Goal: Check status: Check status

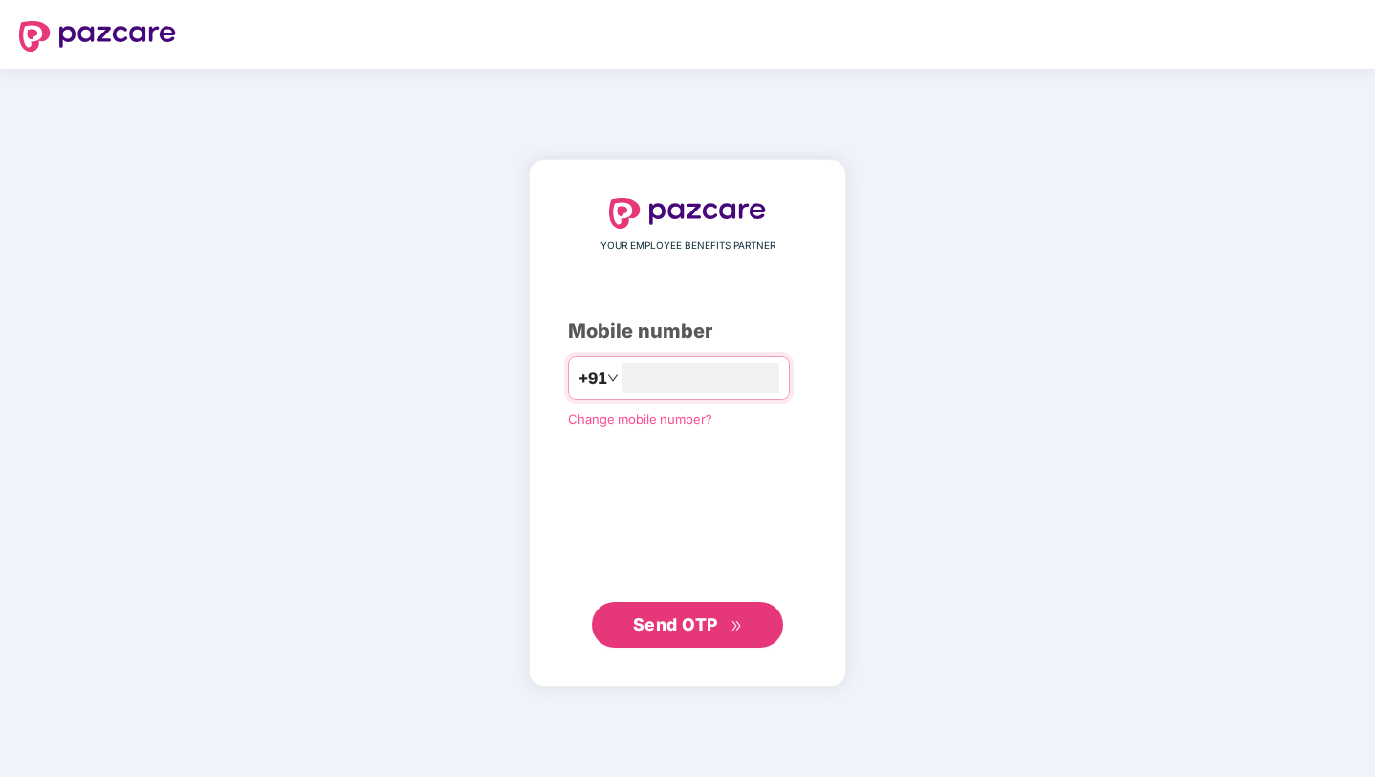
type input "**********"
click at [725, 630] on span "Send OTP" at bounding box center [688, 624] width 110 height 27
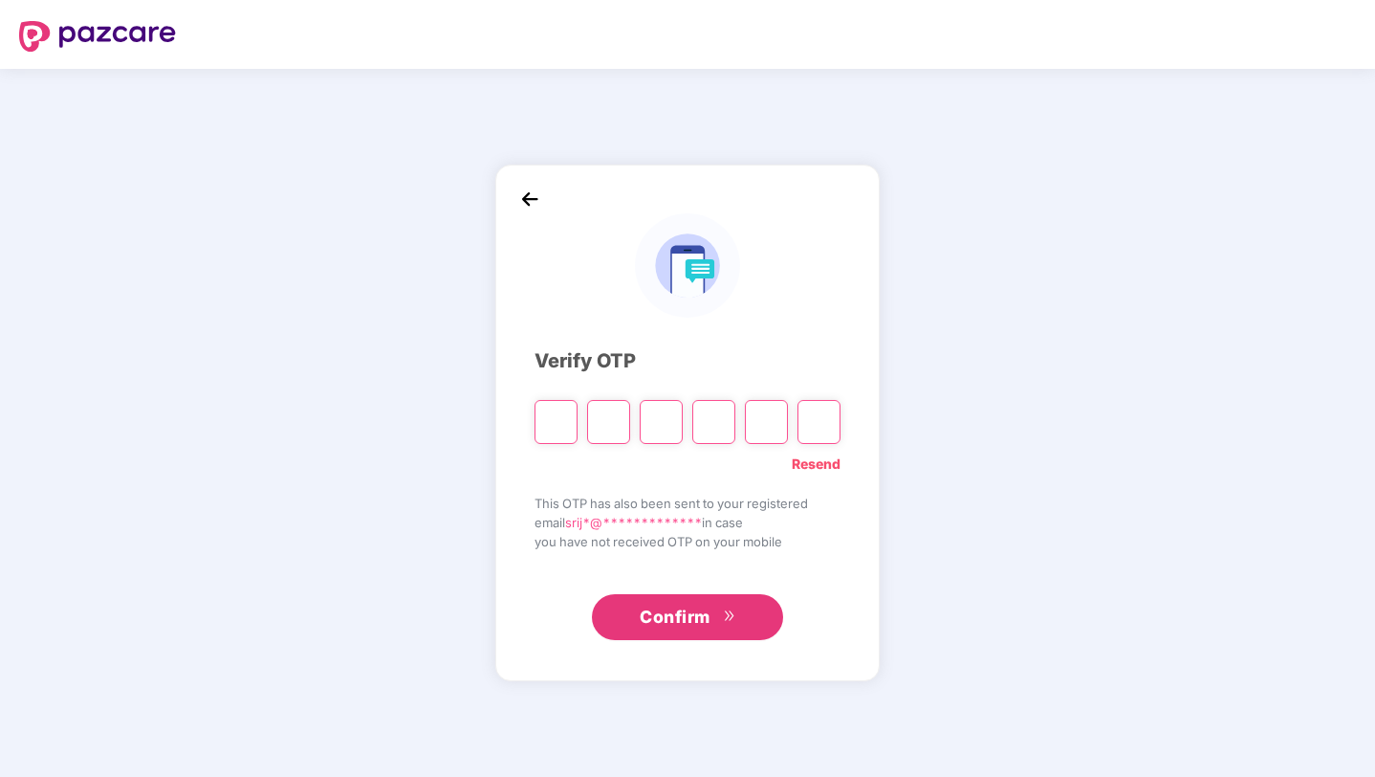
type input "*"
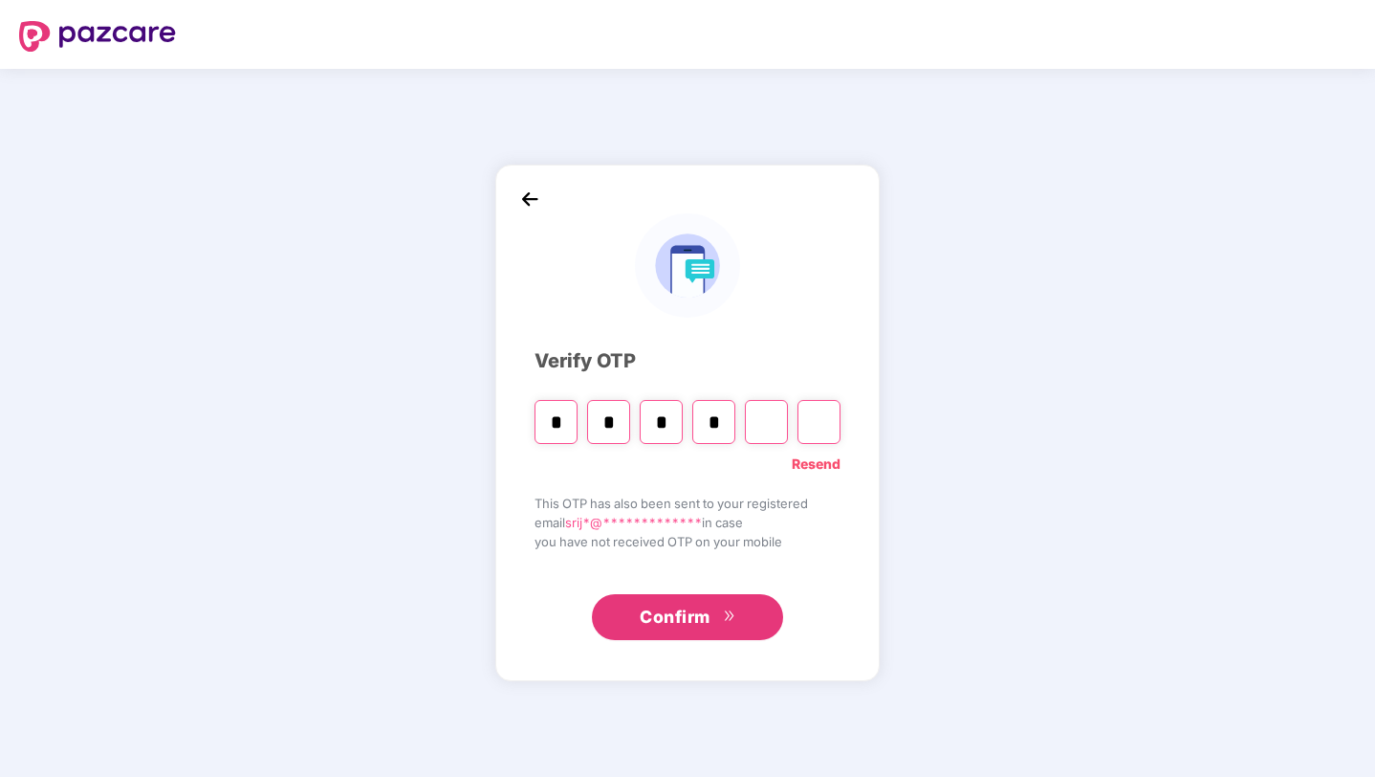
type input "*"
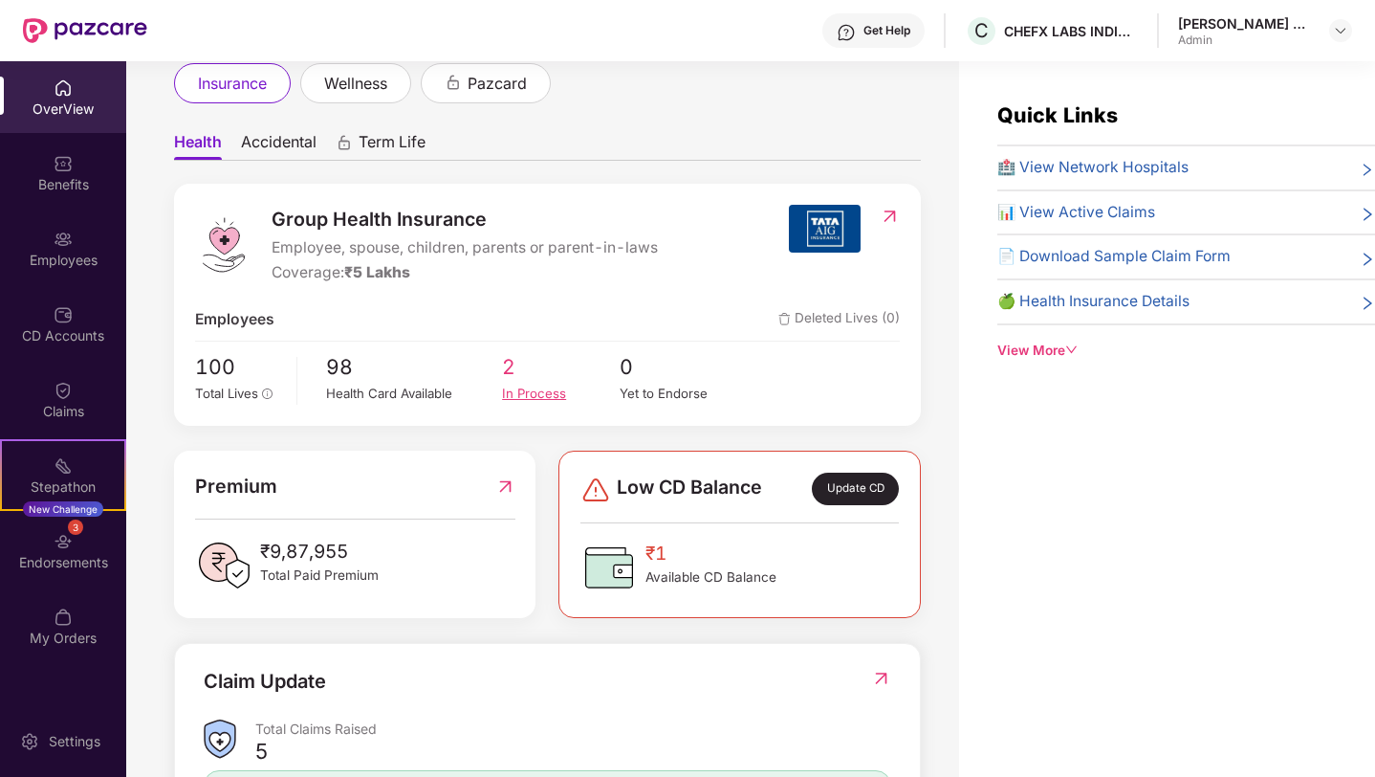
scroll to position [95, 0]
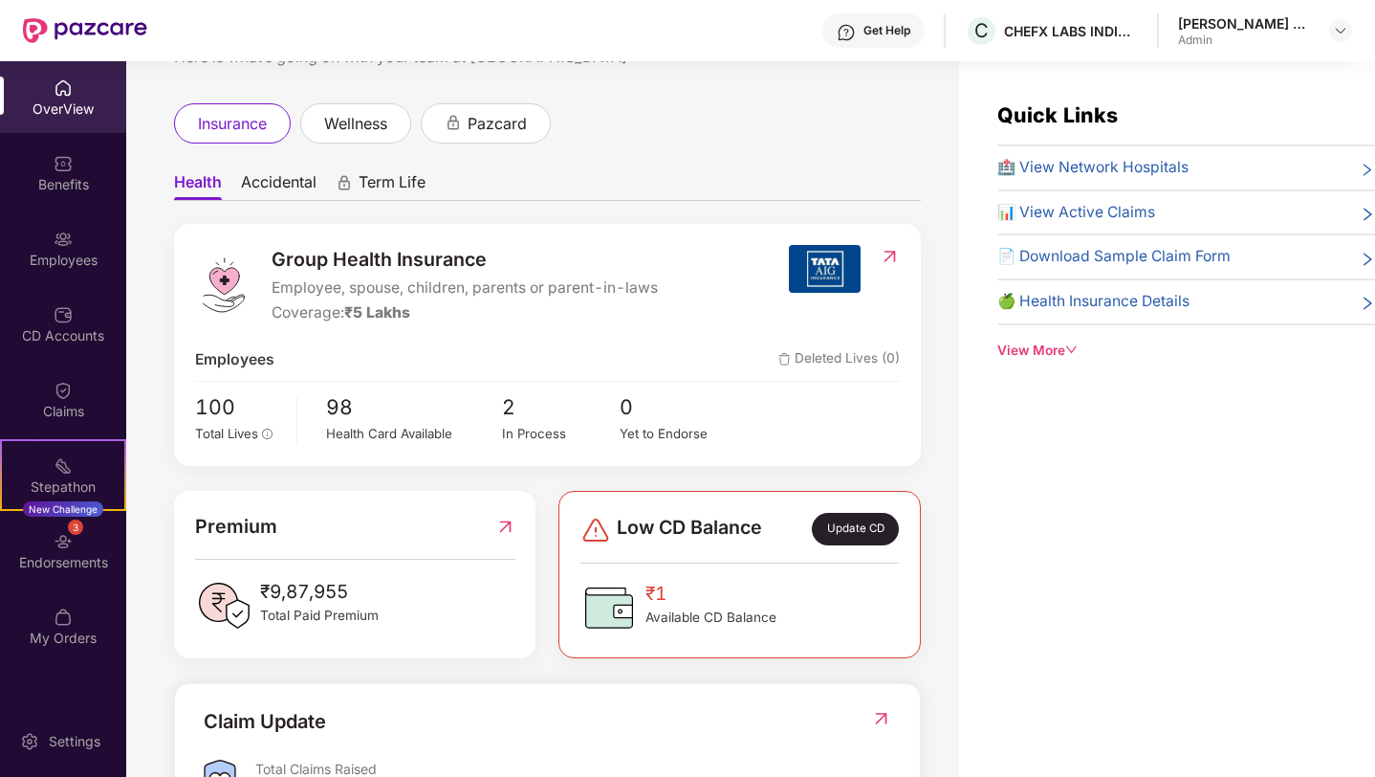
click at [1252, 33] on div "Admin" at bounding box center [1245, 40] width 134 height 15
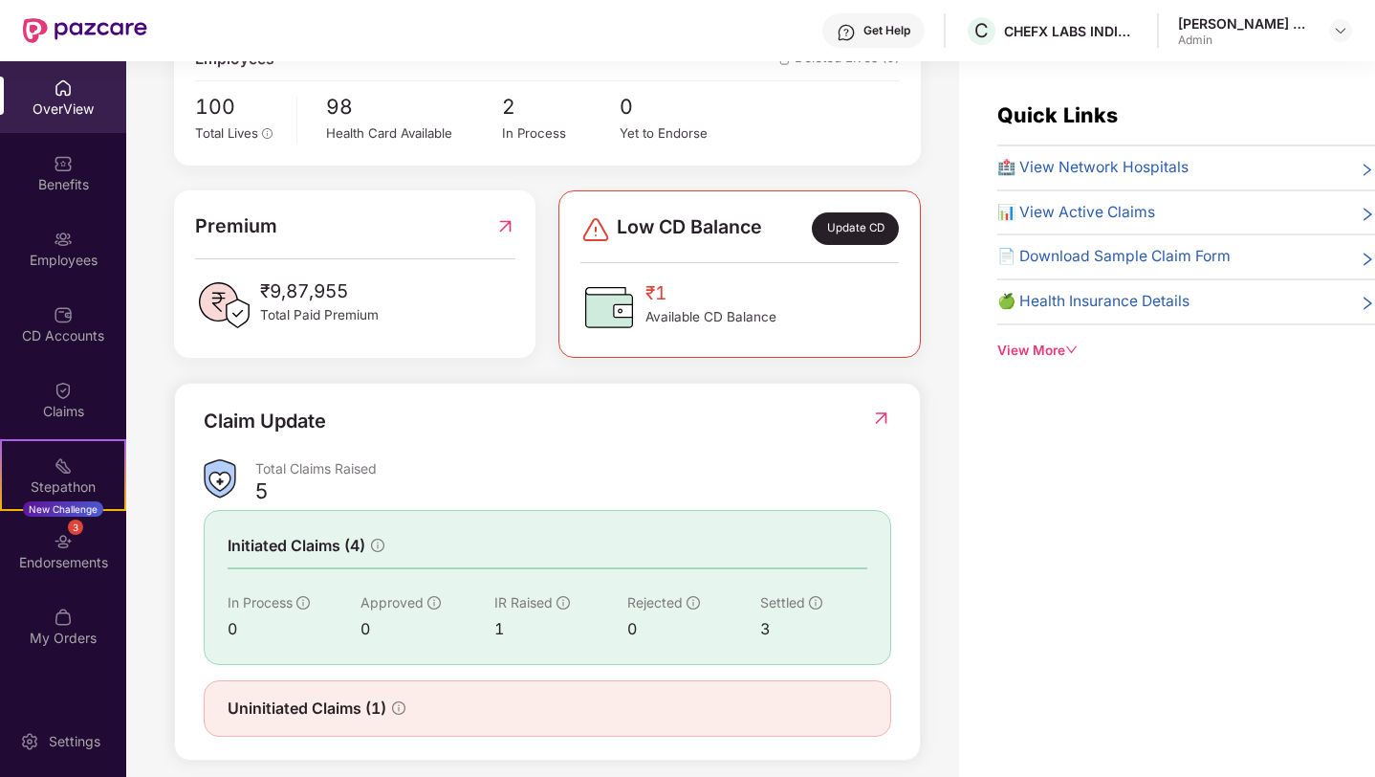
scroll to position [61, 0]
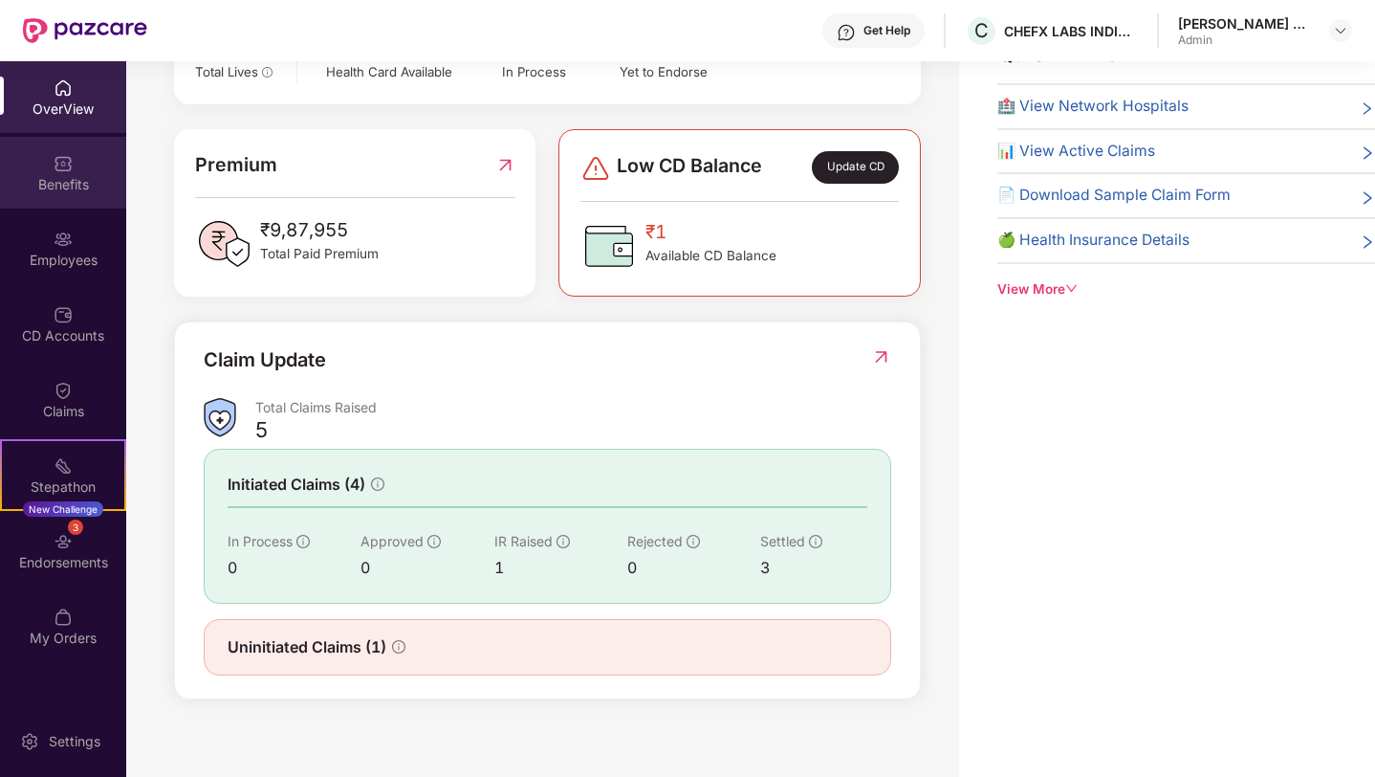
click at [88, 157] on div "Benefits" at bounding box center [63, 173] width 126 height 72
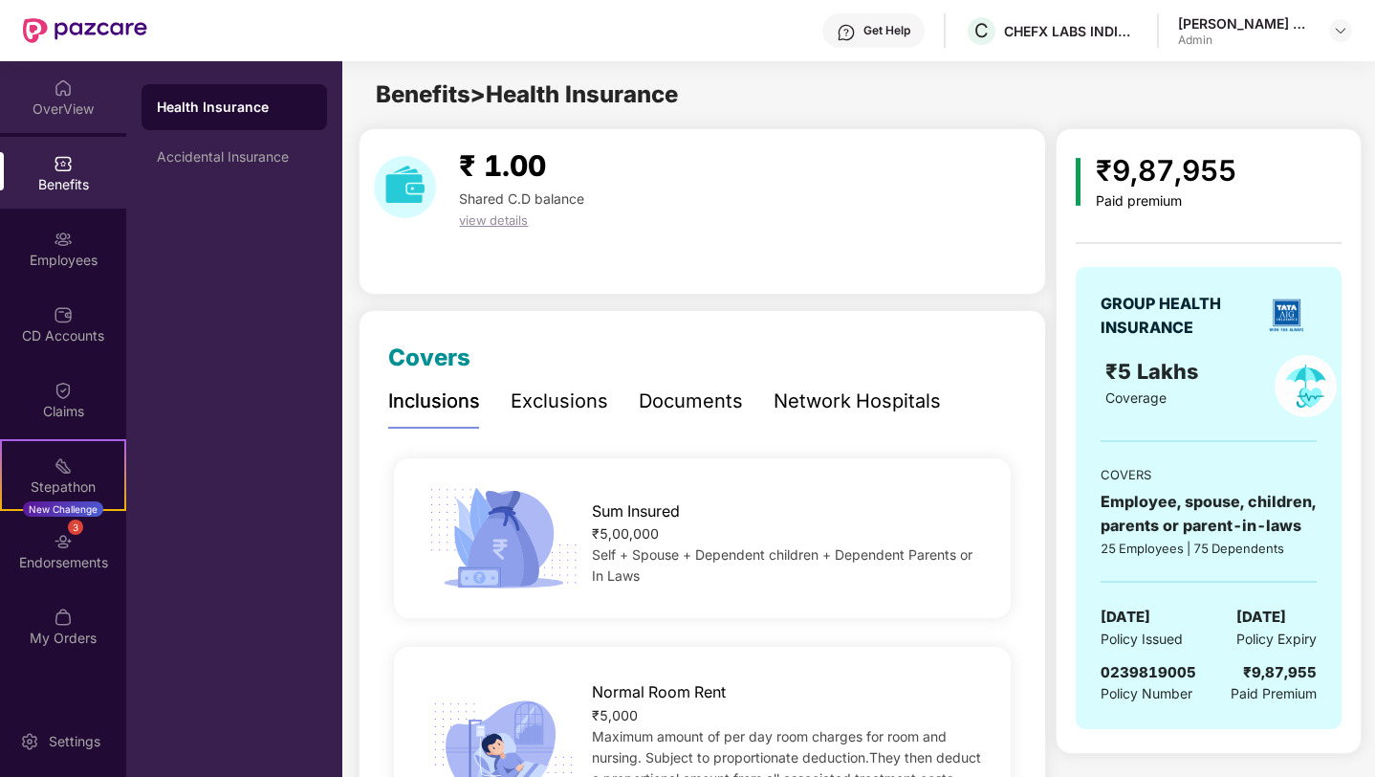
click at [59, 104] on div "OverView" at bounding box center [63, 108] width 126 height 19
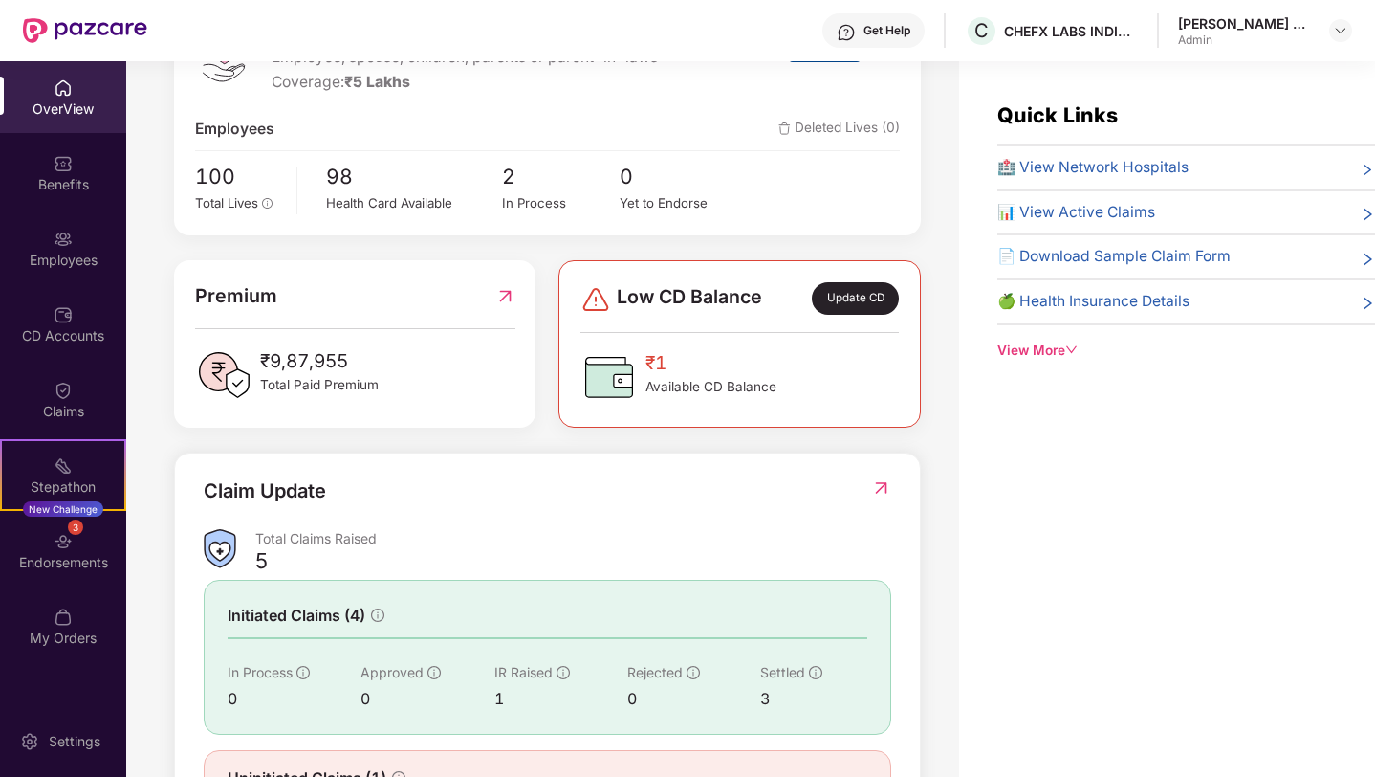
scroll to position [395, 0]
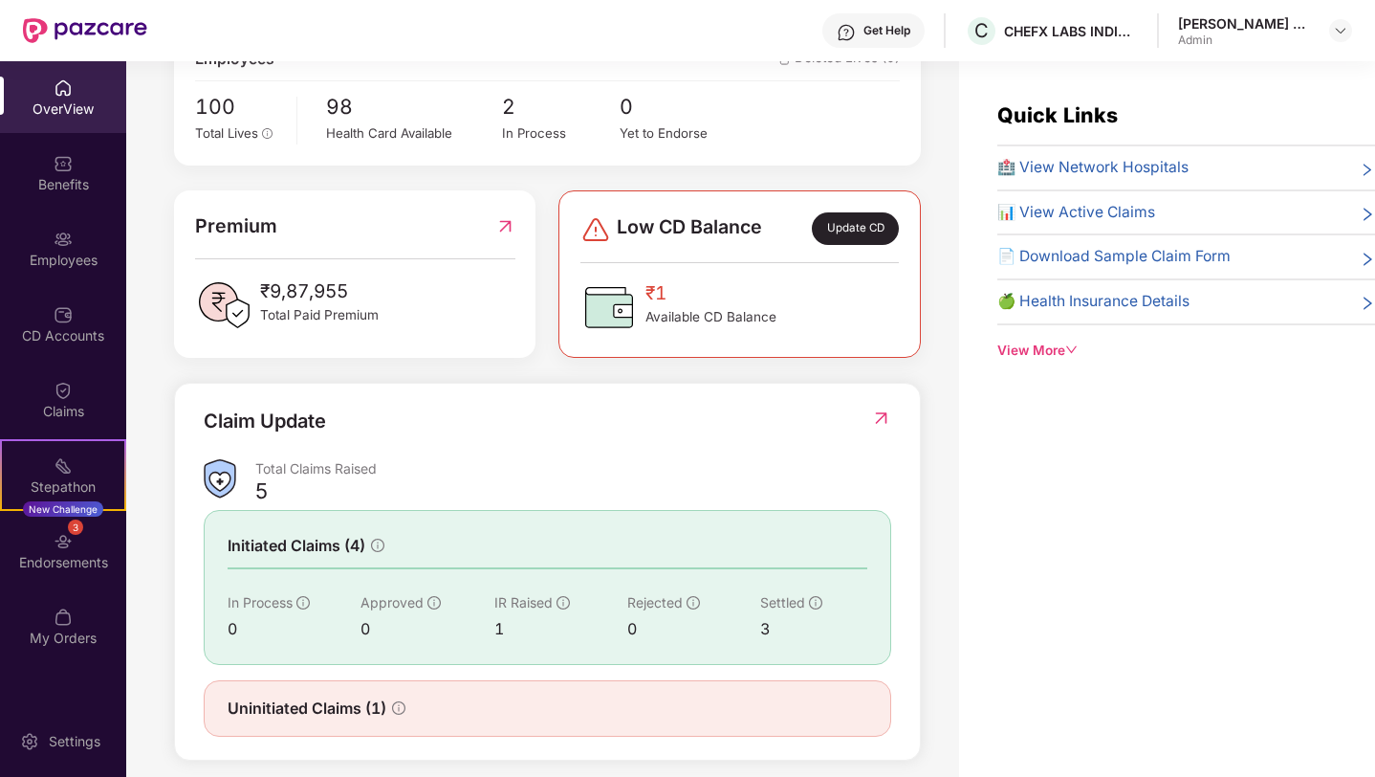
click at [1043, 340] on div "View More" at bounding box center [1187, 350] width 378 height 20
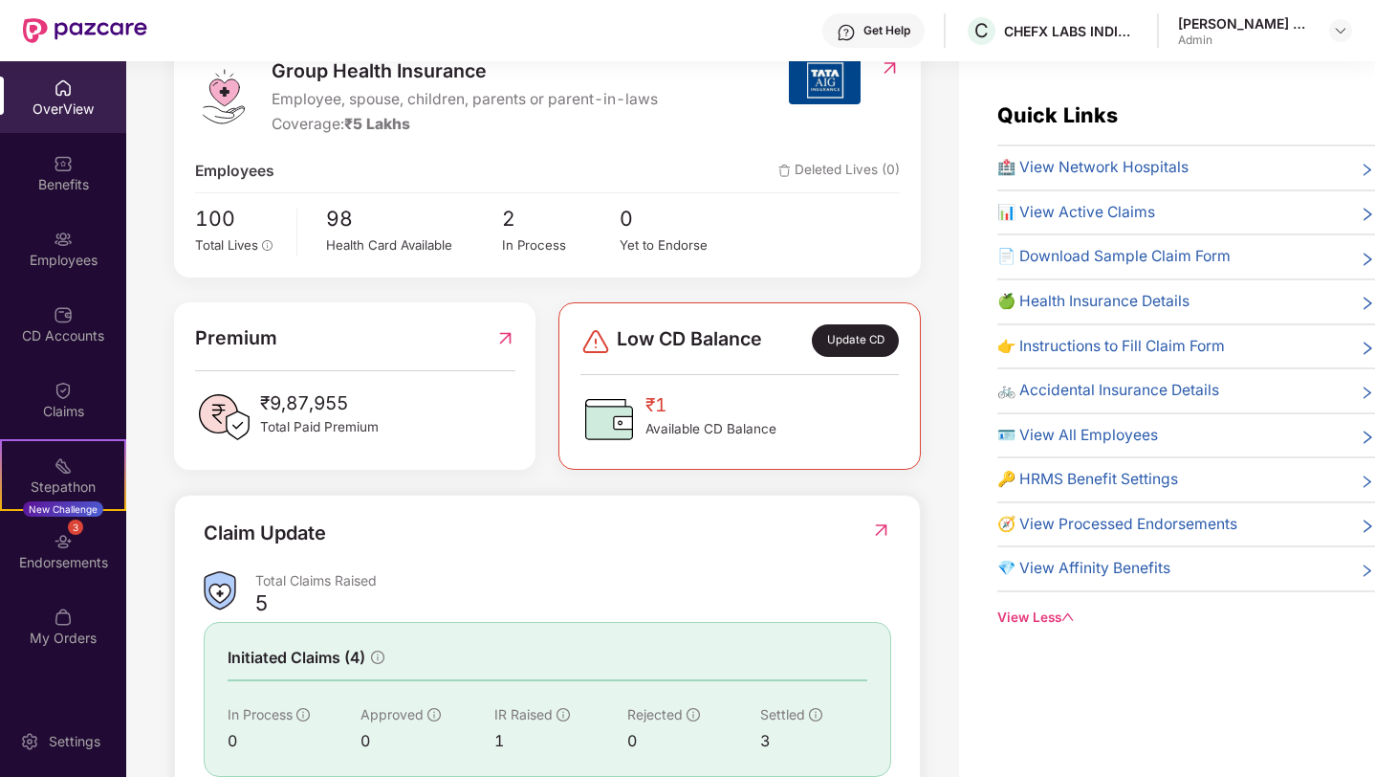
scroll to position [0, 0]
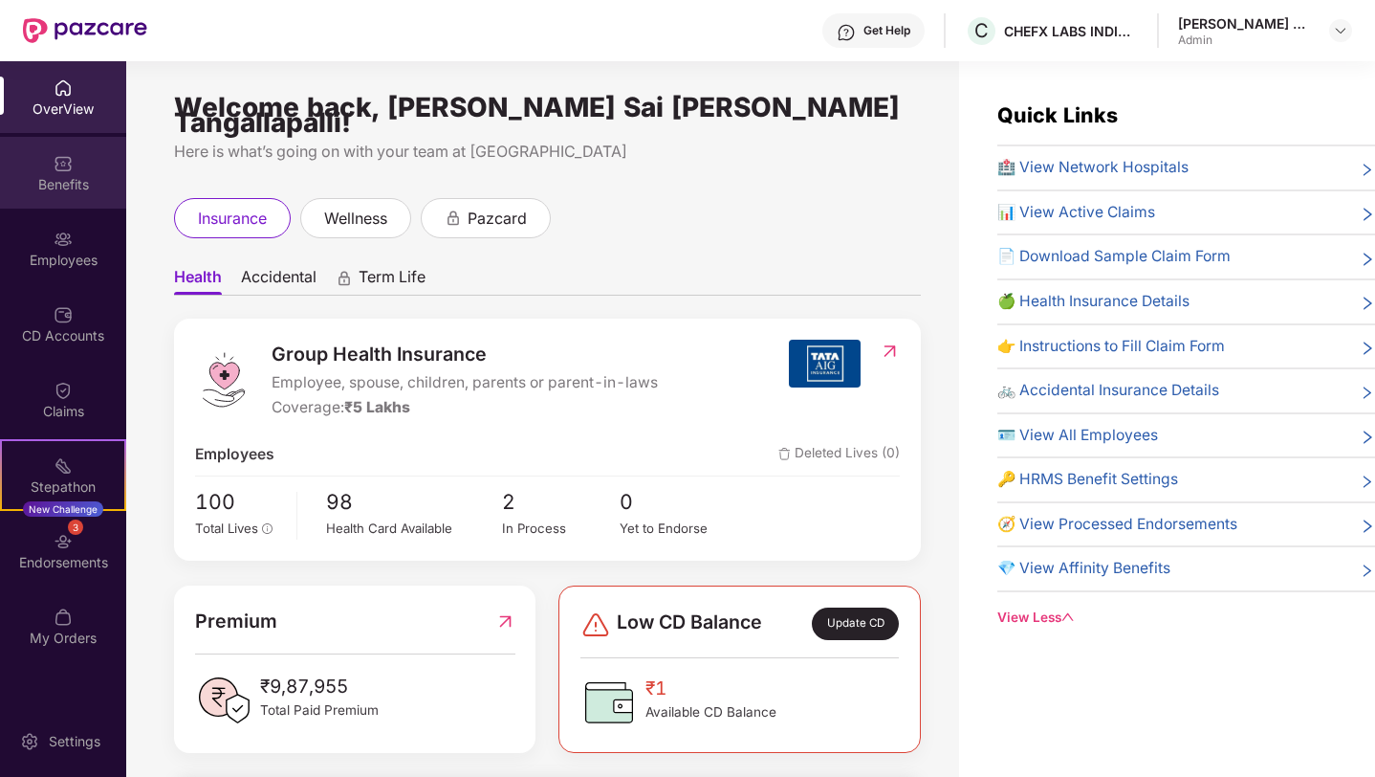
click at [74, 164] on div "Benefits" at bounding box center [63, 173] width 126 height 72
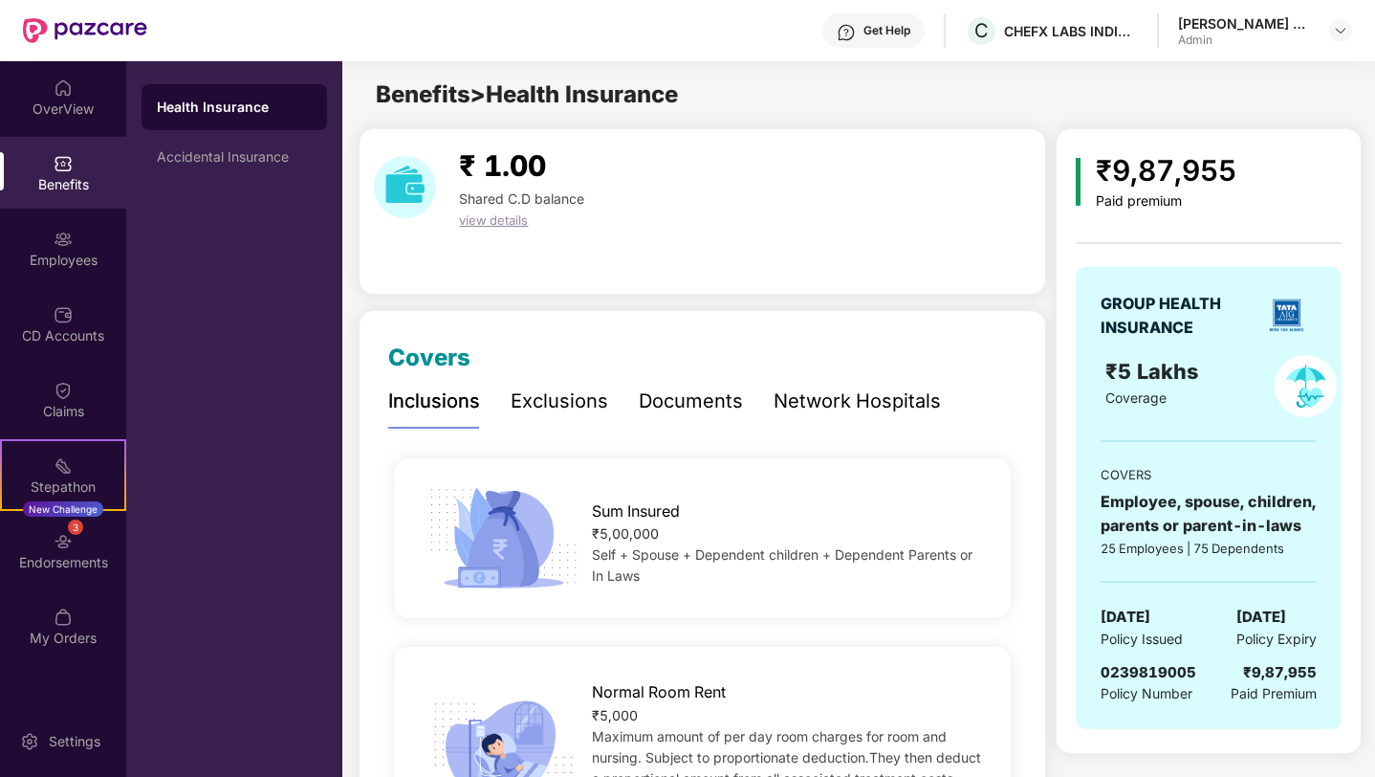
click at [222, 109] on div "Health Insurance" at bounding box center [234, 107] width 155 height 19
click at [1121, 199] on div "Paid premium" at bounding box center [1166, 201] width 141 height 16
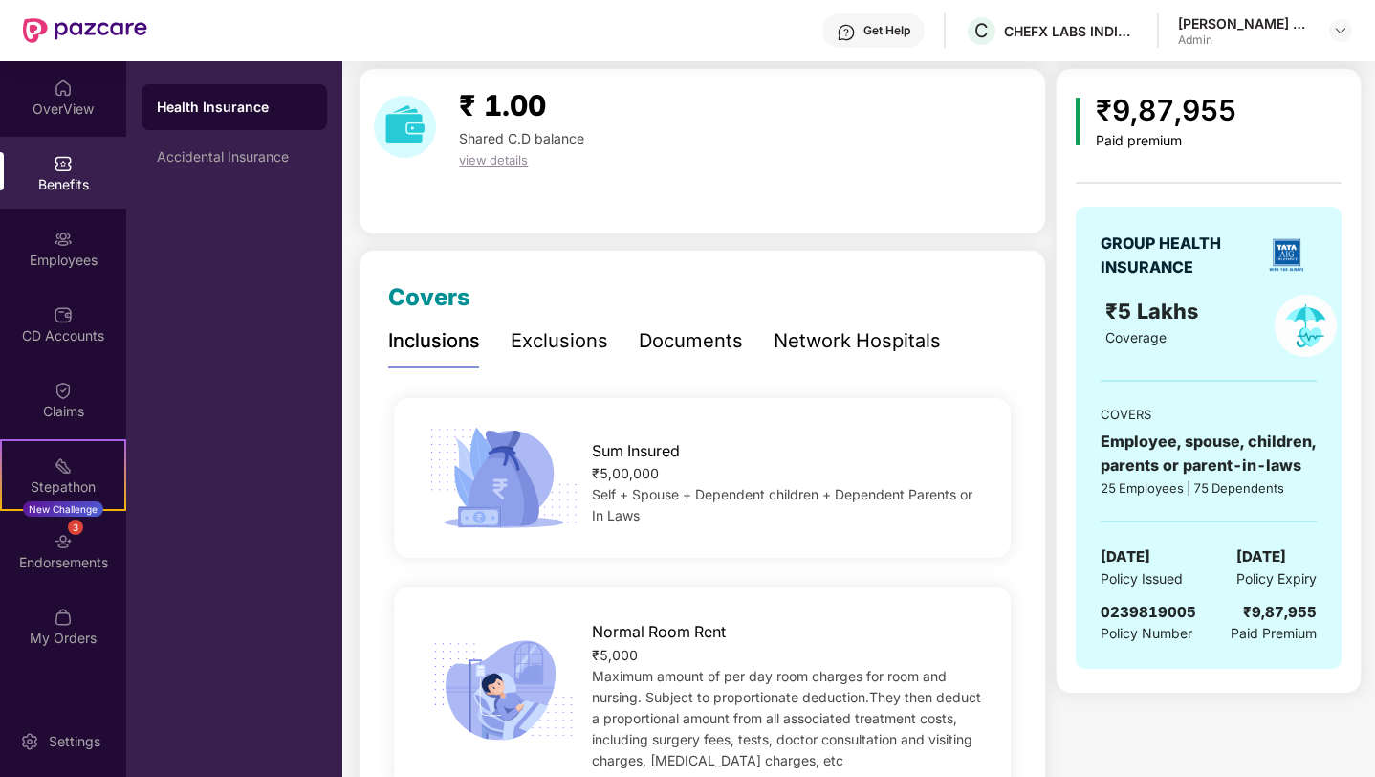
click at [705, 346] on div "Documents" at bounding box center [691, 341] width 104 height 30
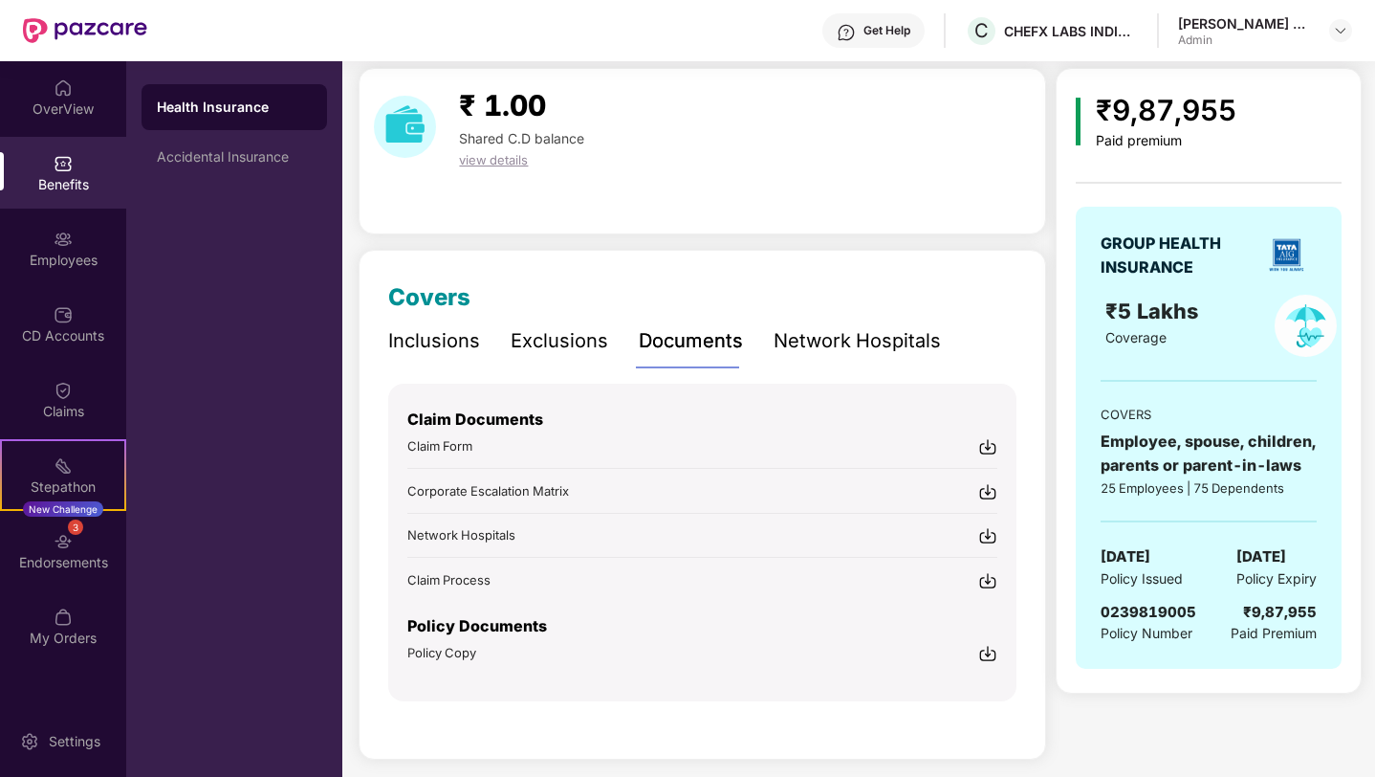
scroll to position [72, 0]
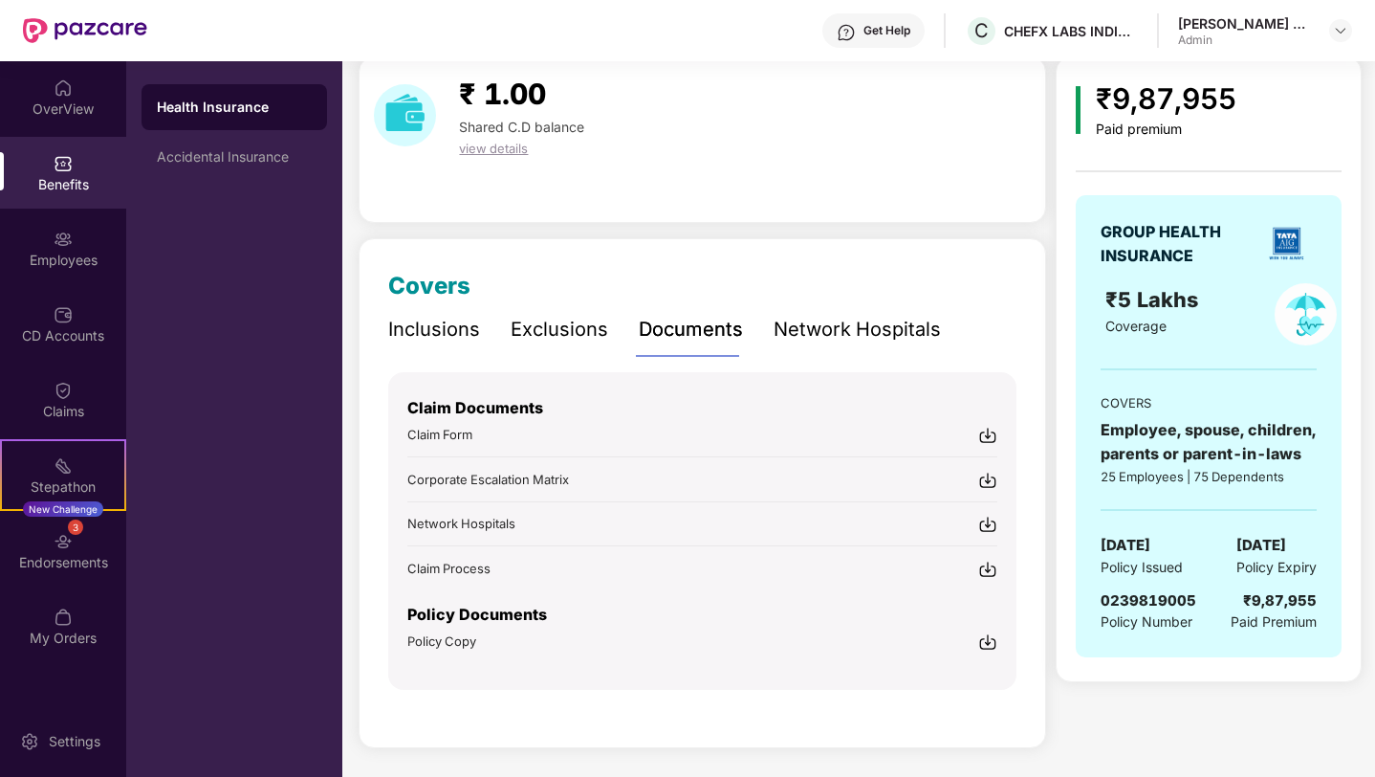
click at [994, 637] on img at bounding box center [987, 641] width 19 height 19
